Goal: Transaction & Acquisition: Obtain resource

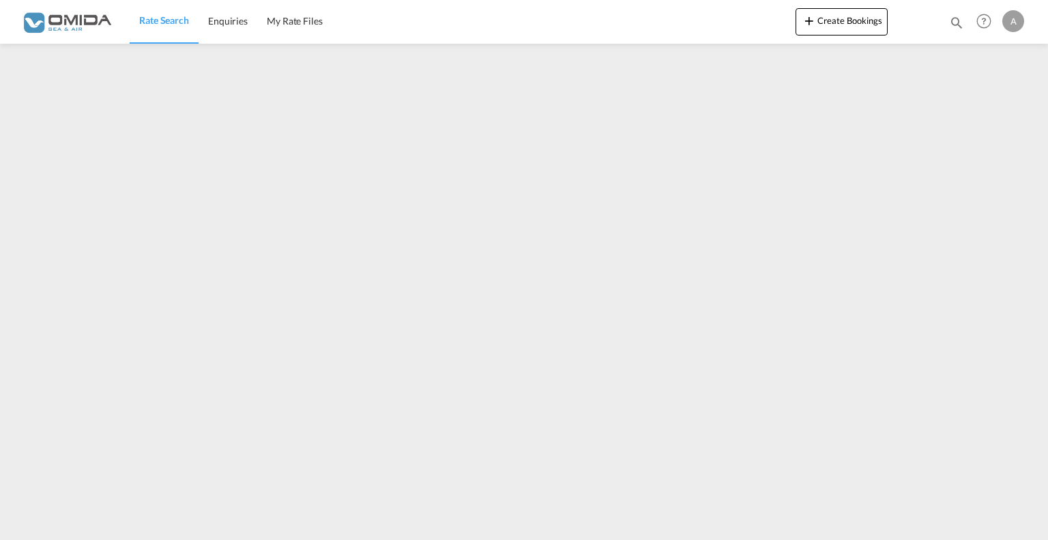
click at [87, 32] on img at bounding box center [66, 21] width 92 height 31
click at [83, 23] on img at bounding box center [66, 21] width 92 height 31
click at [169, 18] on span "Rate Search" at bounding box center [164, 20] width 50 height 12
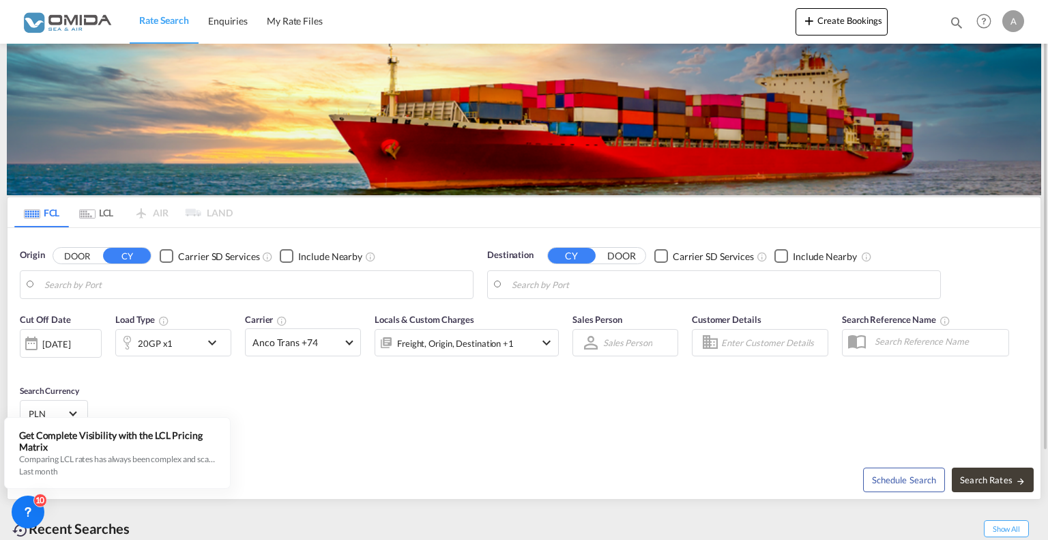
type input "Gdansk, PLGDN"
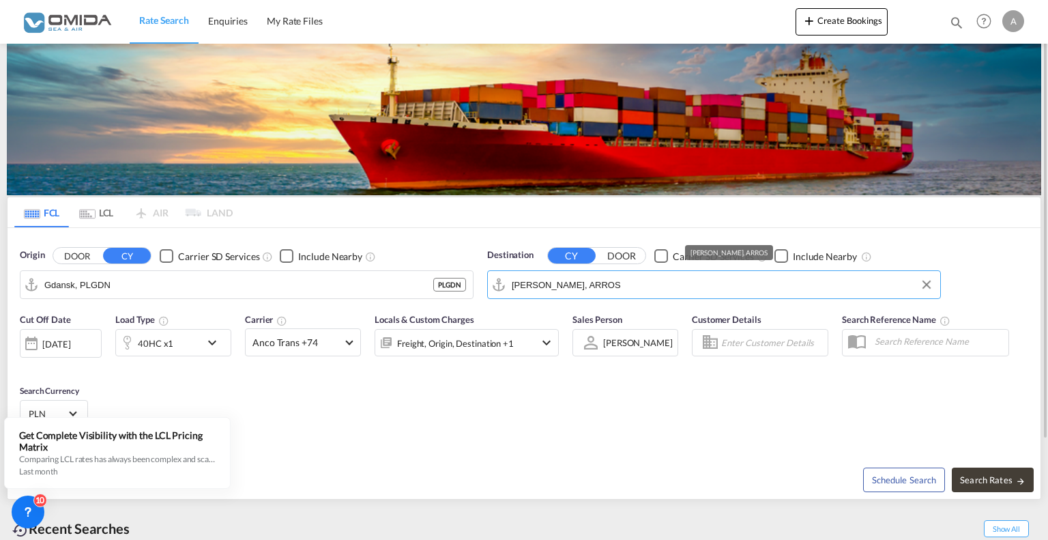
drag, startPoint x: 606, startPoint y: 289, endPoint x: 516, endPoint y: 281, distance: 90.5
click at [516, 281] on input "[PERSON_NAME], ARROS" at bounding box center [723, 284] width 422 height 20
drag, startPoint x: 592, startPoint y: 286, endPoint x: 481, endPoint y: 283, distance: 110.6
click at [481, 283] on div "Destination CY DOOR Carrier SD Services Include Nearby [GEOGRAPHIC_DATA][PERSON…" at bounding box center [713, 274] width 467 height 64
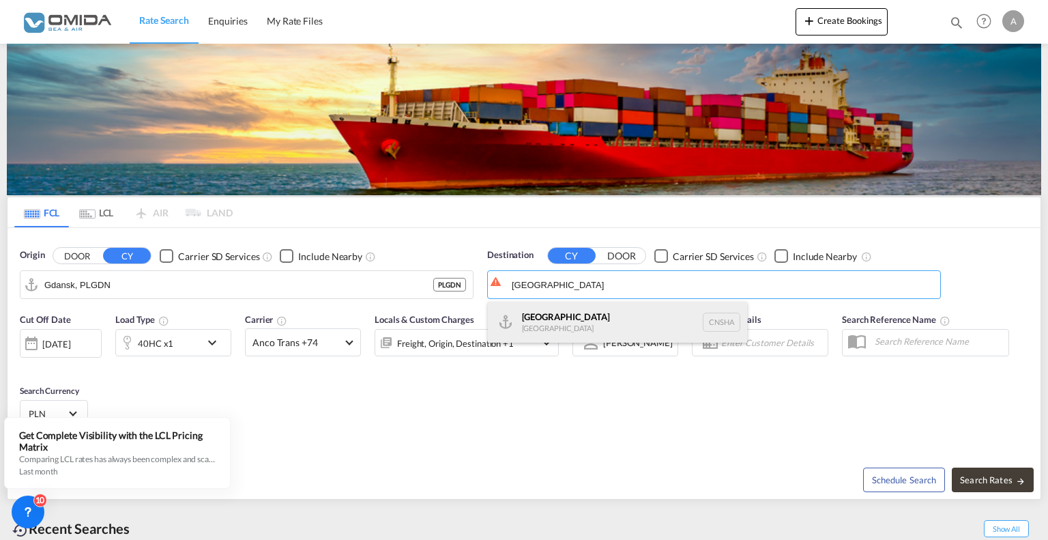
click at [569, 323] on div "Shanghai [GEOGRAPHIC_DATA] [GEOGRAPHIC_DATA]" at bounding box center [617, 322] width 259 height 41
type input "[GEOGRAPHIC_DATA], [GEOGRAPHIC_DATA]"
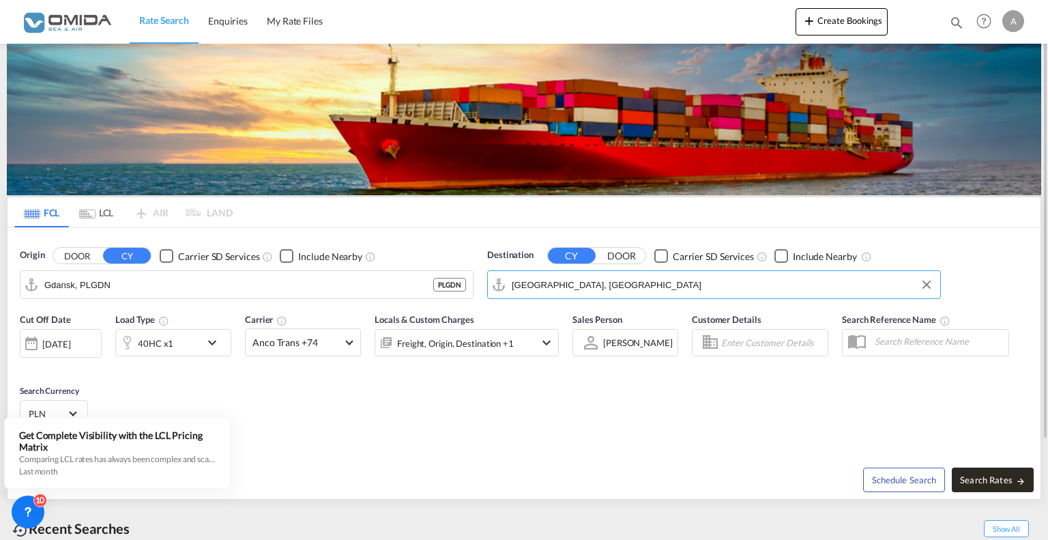
click at [992, 485] on button "Search Rates" at bounding box center [993, 479] width 82 height 25
type input "PLGDN to CNSHA / [DATE]"
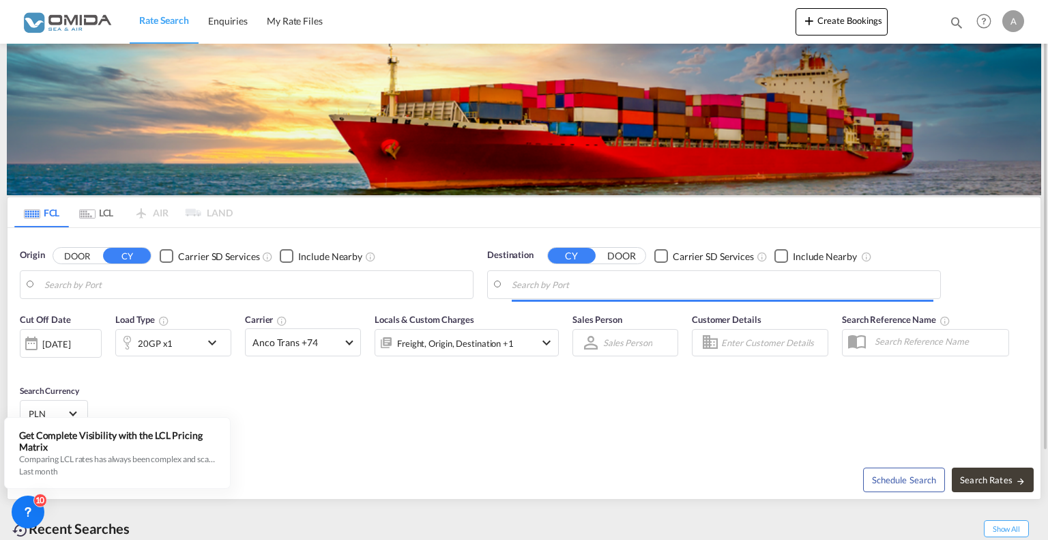
type input "Gdansk, PLGDN"
type input "[GEOGRAPHIC_DATA], [GEOGRAPHIC_DATA]"
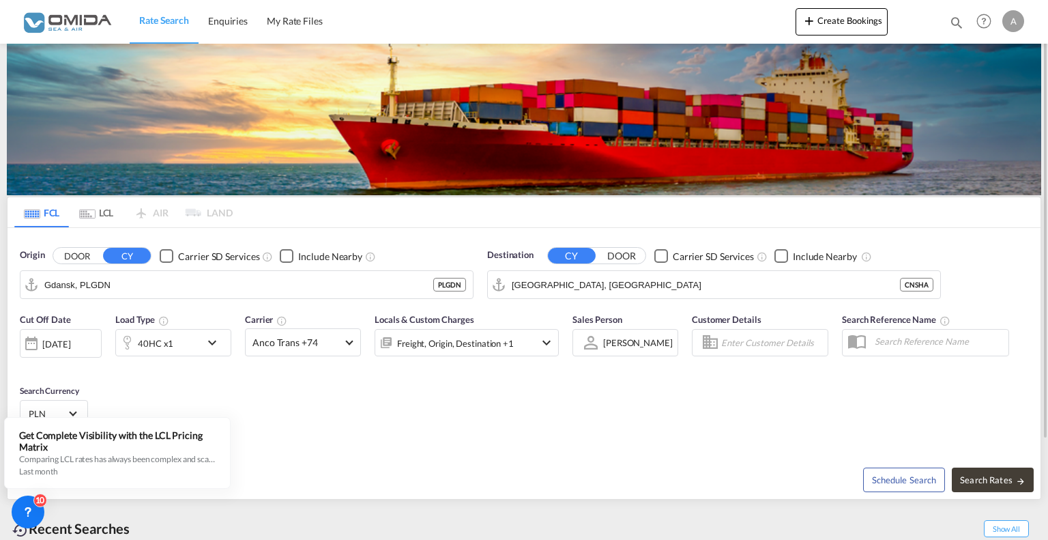
click at [175, 338] on div "40HC x1" at bounding box center [158, 342] width 85 height 27
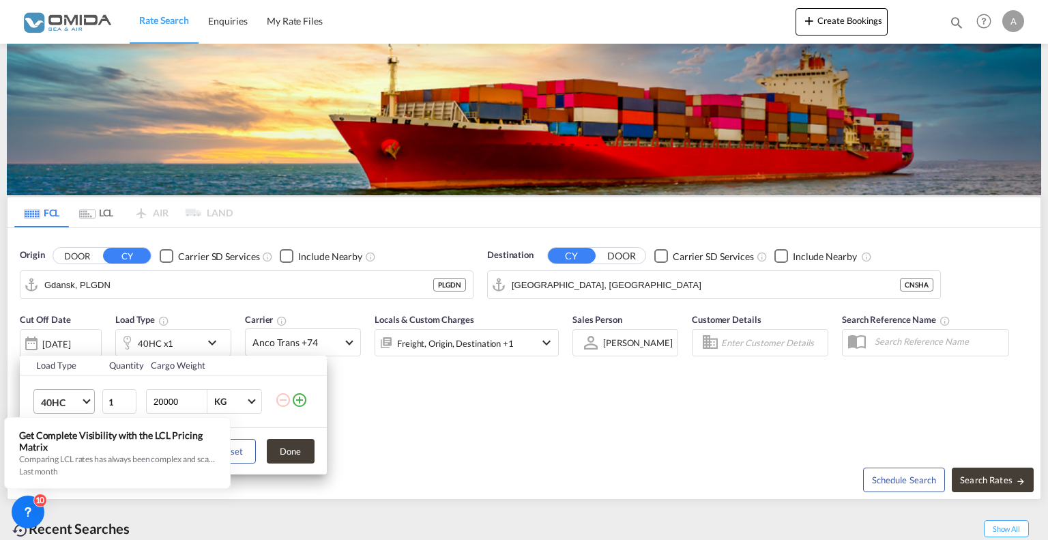
click at [77, 399] on span "40HC" at bounding box center [61, 403] width 40 height 14
click at [67, 333] on md-option "20GP" at bounding box center [75, 336] width 93 height 33
click at [287, 446] on button "Done" at bounding box center [291, 451] width 48 height 25
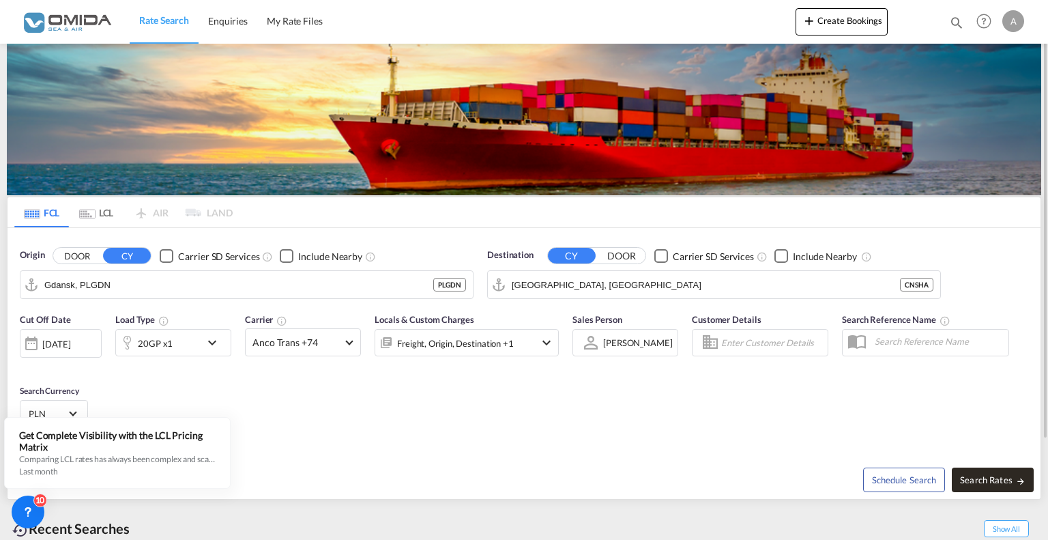
click at [982, 482] on span "Search Rates" at bounding box center [993, 479] width 66 height 11
type input "PLGDN to CNSHA / [DATE]"
